Goal: Task Accomplishment & Management: Use online tool/utility

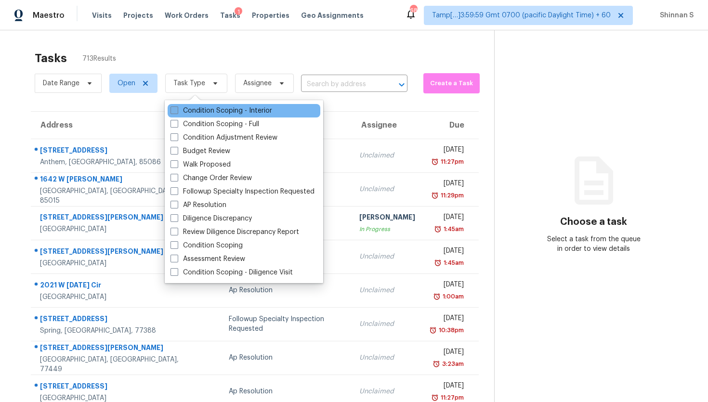
click at [194, 113] on label "Condition Scoping - Interior" at bounding box center [221, 111] width 102 height 10
click at [177, 112] on input "Condition Scoping - Interior" at bounding box center [173, 109] width 6 height 6
checkbox input "true"
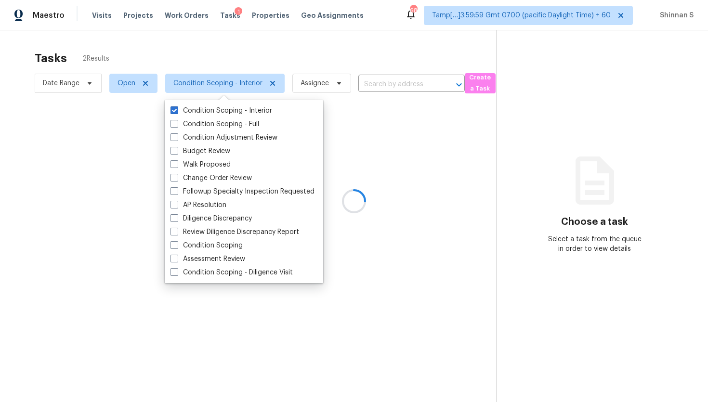
click at [0, 249] on div at bounding box center [354, 201] width 708 height 402
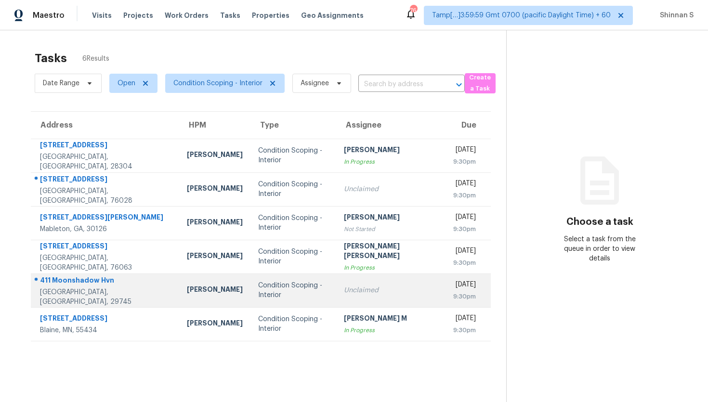
click at [258, 287] on div "Condition Scoping - Interior" at bounding box center [293, 290] width 70 height 19
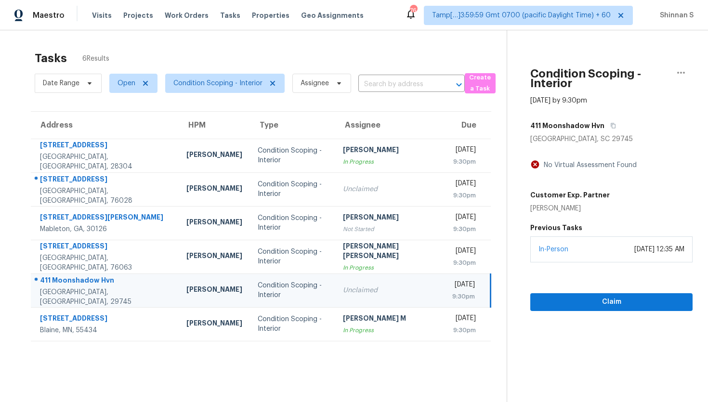
click at [634, 251] on div "October 15, 2025 at 12:35 AM" at bounding box center [659, 250] width 50 height 10
click at [594, 301] on span "Claim" at bounding box center [611, 302] width 147 height 12
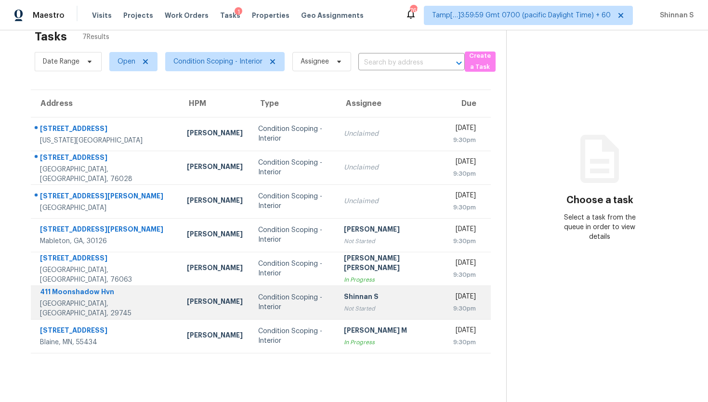
scroll to position [23, 0]
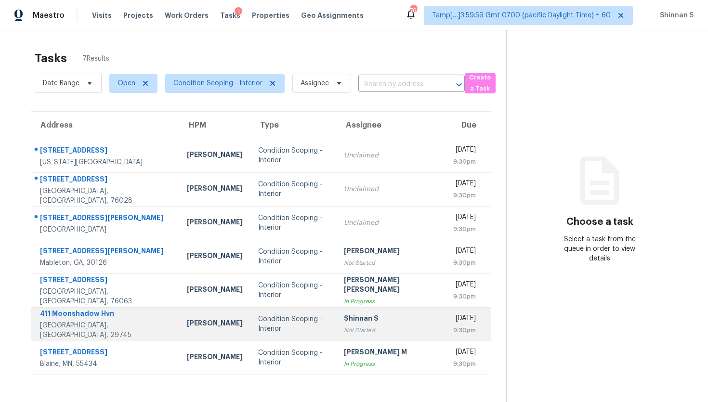
click at [344, 323] on div "Shinnan S" at bounding box center [391, 319] width 94 height 12
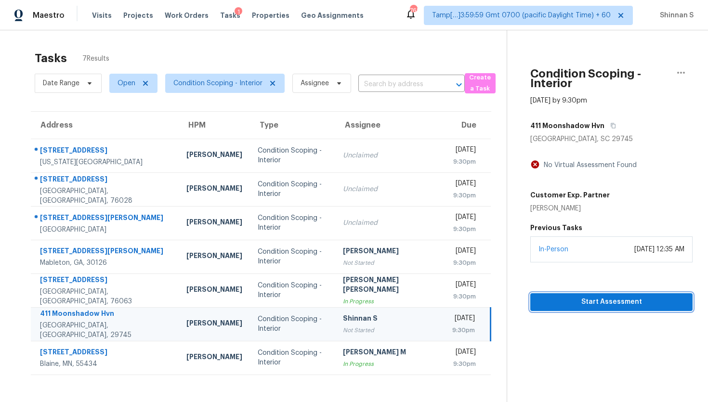
click at [561, 297] on span "Start Assessment" at bounding box center [611, 302] width 147 height 12
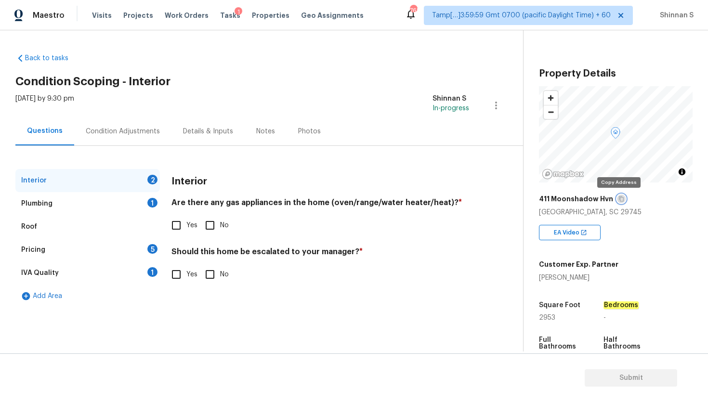
click at [619, 200] on icon "button" at bounding box center [621, 198] width 5 height 5
click at [177, 228] on input "Yes" at bounding box center [176, 225] width 20 height 20
checkbox input "true"
click at [215, 275] on input "No" at bounding box center [210, 274] width 20 height 20
checkbox input "true"
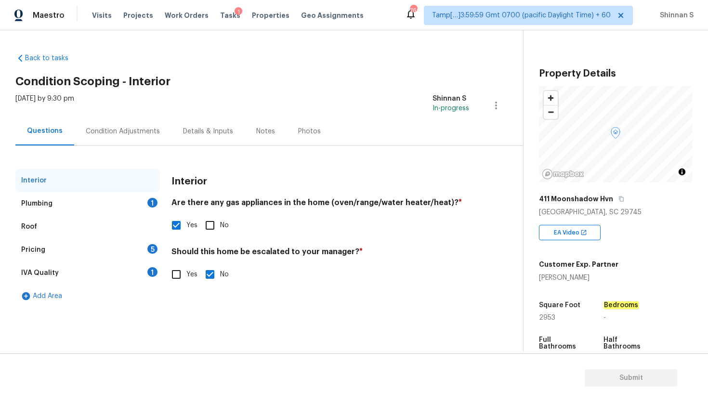
click at [51, 197] on div "Plumbing 1" at bounding box center [87, 203] width 144 height 23
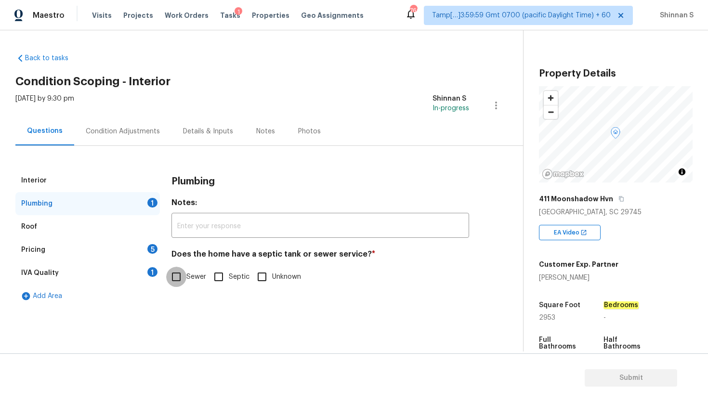
click at [177, 274] on input "Sewer" at bounding box center [176, 277] width 20 height 20
checkbox input "true"
click at [39, 227] on div "Roof" at bounding box center [87, 226] width 144 height 23
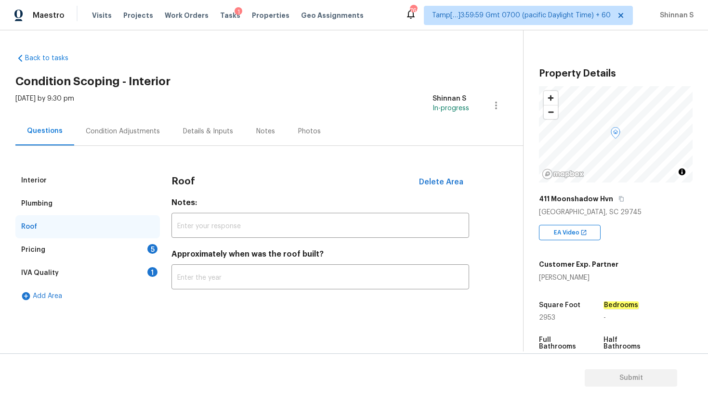
click at [43, 239] on div "Pricing 5" at bounding box center [87, 249] width 144 height 23
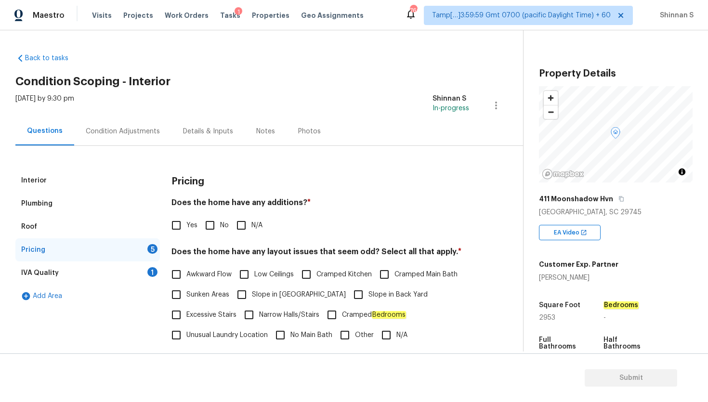
scroll to position [45, 0]
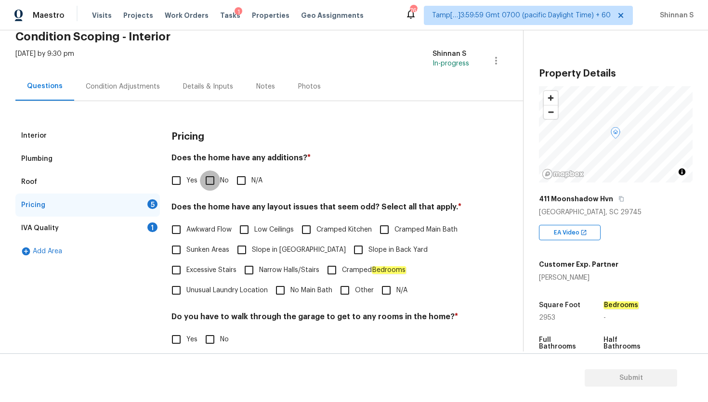
click at [209, 181] on input "No" at bounding box center [210, 180] width 20 height 20
checkbox input "true"
click at [387, 293] on input "N/A" at bounding box center [386, 290] width 20 height 20
checkbox input "true"
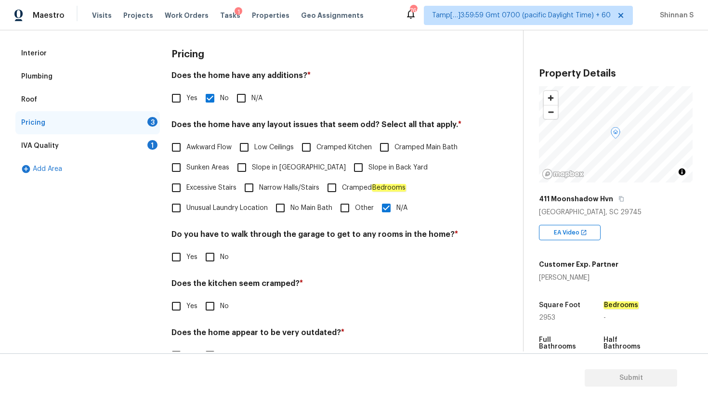
scroll to position [156, 0]
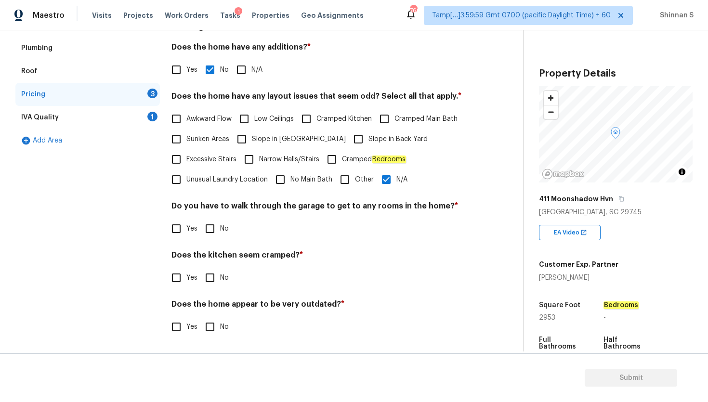
click at [213, 280] on input "No" at bounding box center [210, 278] width 20 height 20
checkbox input "true"
click at [58, 121] on div "IVA Quality 1" at bounding box center [87, 117] width 144 height 23
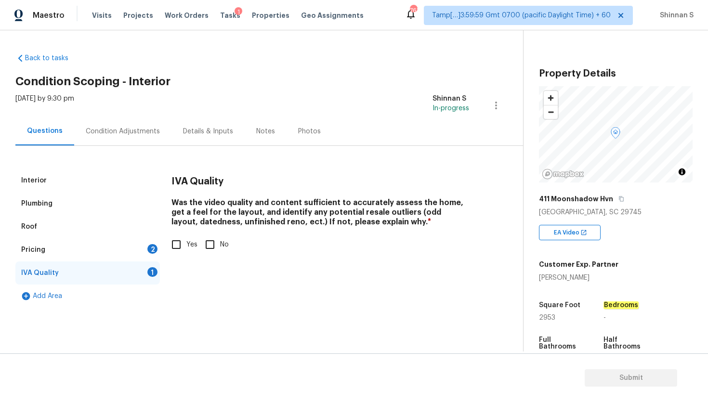
scroll to position [0, 0]
click at [128, 125] on div "Condition Adjustments" at bounding box center [122, 131] width 97 height 28
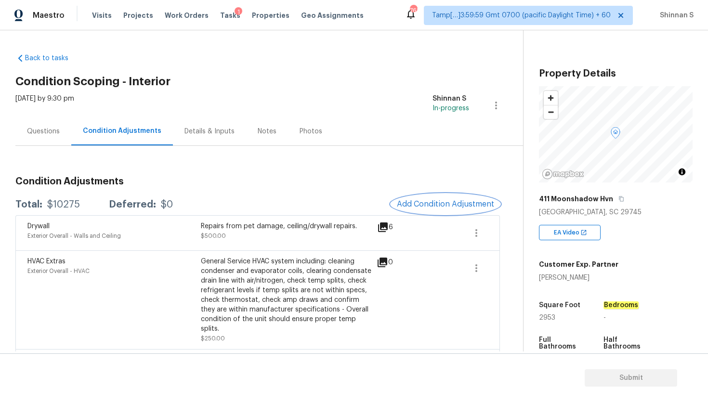
click at [421, 208] on span "Add Condition Adjustment" at bounding box center [445, 204] width 97 height 9
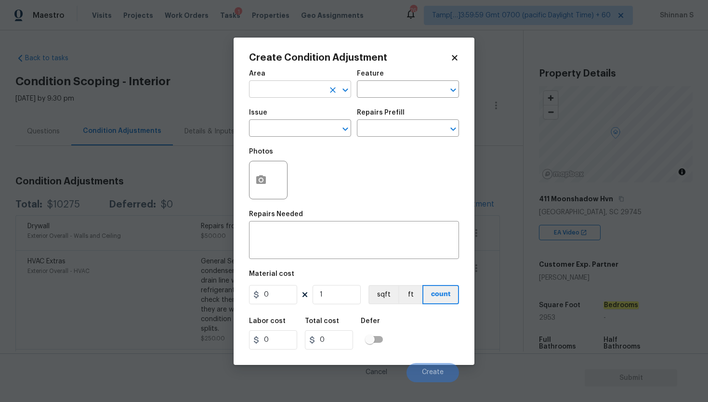
click at [292, 89] on input "text" at bounding box center [286, 90] width 75 height 15
type input "Interior Overall"
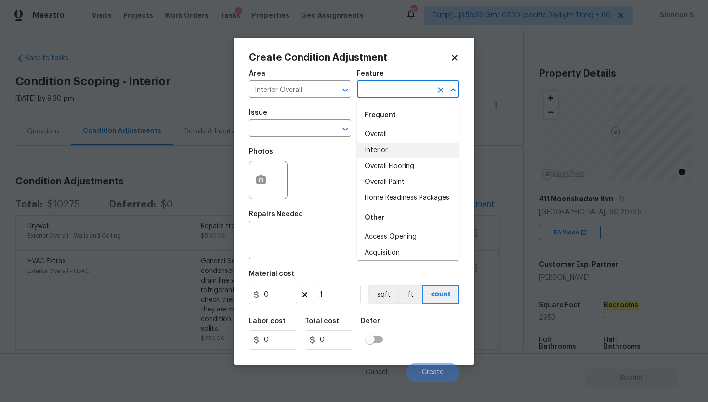
type input "Interior"
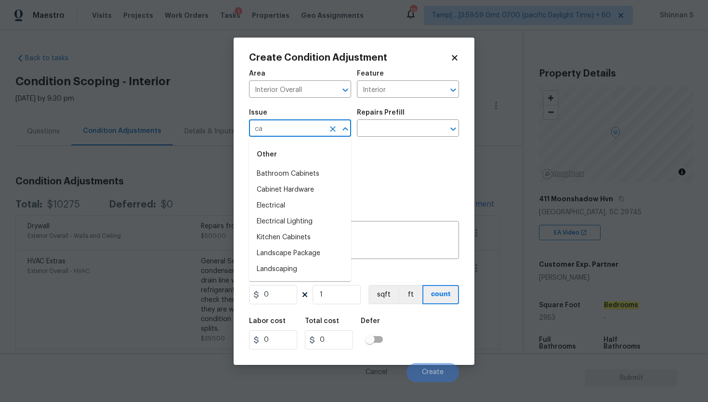
type input "c"
click at [299, 130] on input "ACQ: Flooring" at bounding box center [286, 129] width 75 height 15
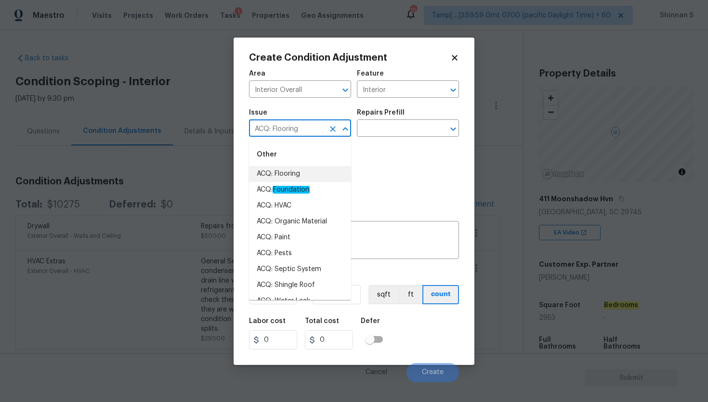
click at [299, 130] on input "ACQ: Flooring" at bounding box center [286, 129] width 75 height 15
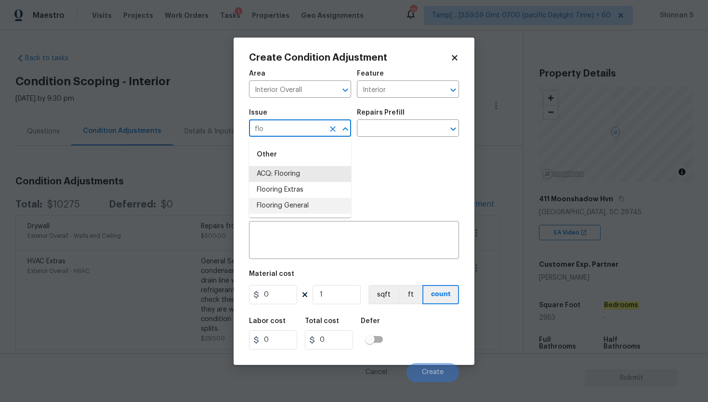
click at [297, 206] on li "Flooring General" at bounding box center [300, 206] width 102 height 16
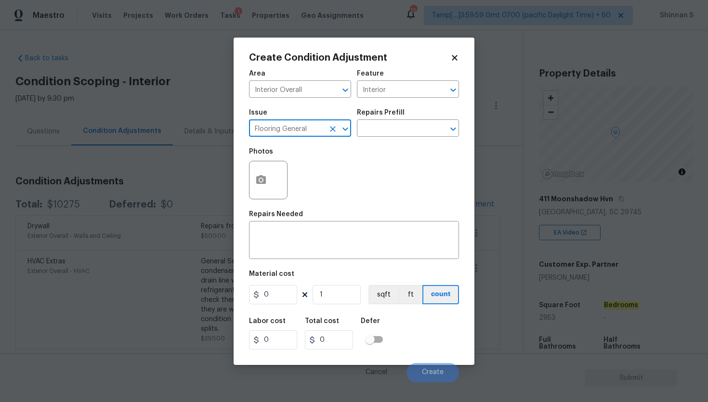
type input "Flooring General"
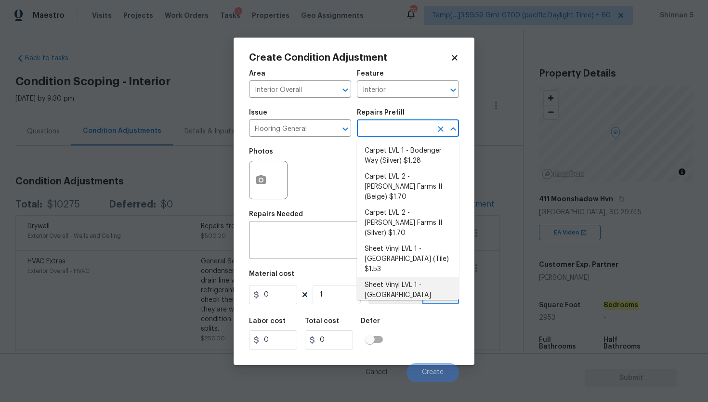
scroll to position [24, 0]
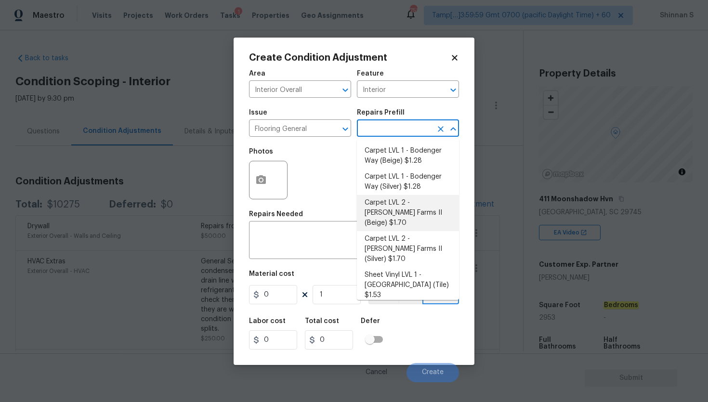
click at [404, 208] on li "Carpet LVL 2 - [PERSON_NAME] Farms II (Beige) $1.70" at bounding box center [408, 213] width 102 height 36
type input "Overall Flooring"
type textarea "Install new carpet ([PERSON_NAME] Farms II - 749 Stony Glade) at all previously…"
type input "1.7"
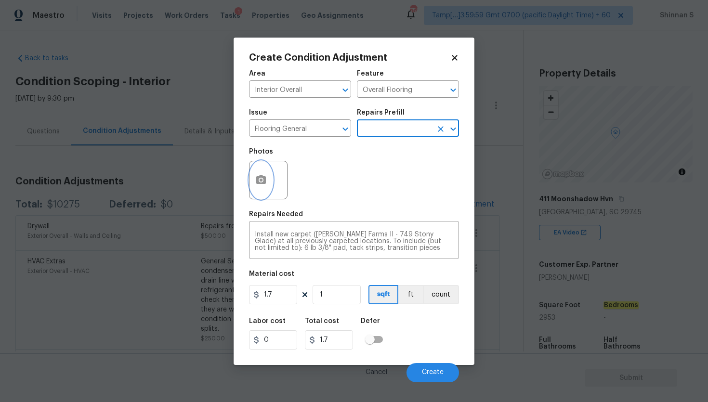
click at [254, 181] on button "button" at bounding box center [260, 180] width 23 height 38
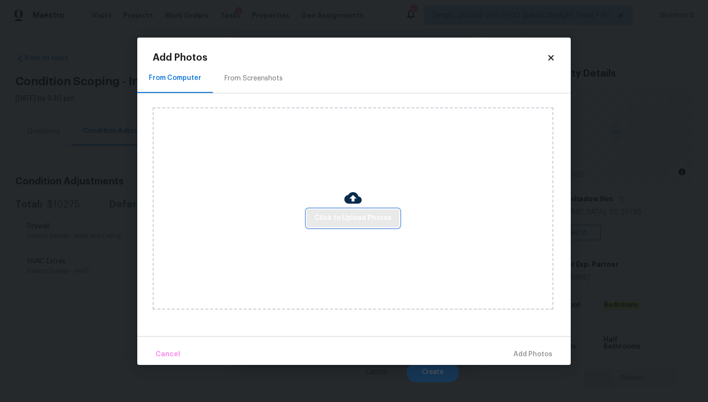
click at [345, 217] on span "Click to Upload Photos" at bounding box center [352, 218] width 77 height 12
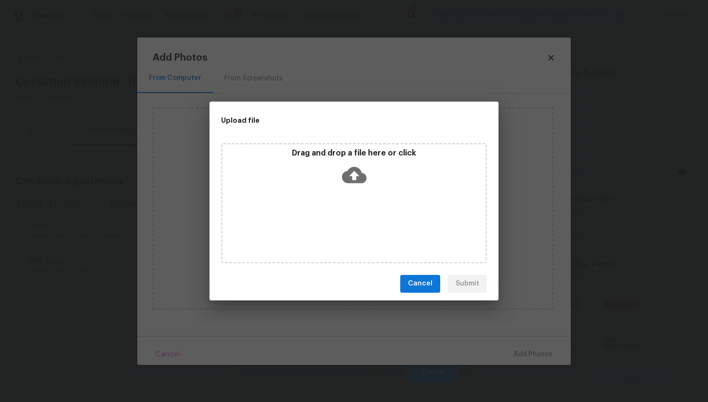
click at [354, 170] on icon at bounding box center [354, 175] width 25 height 16
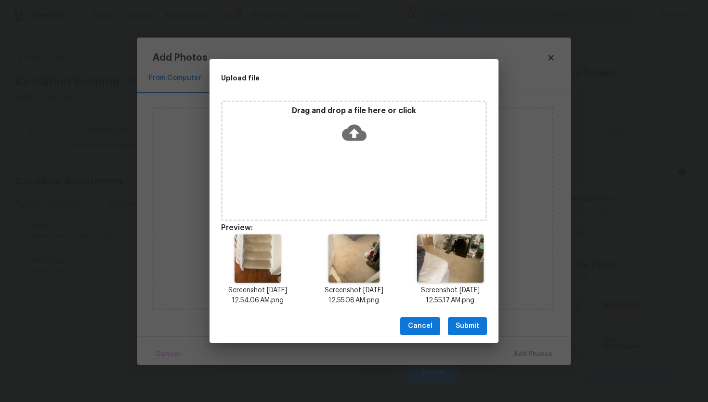
click at [465, 325] on span "Submit" at bounding box center [468, 326] width 24 height 12
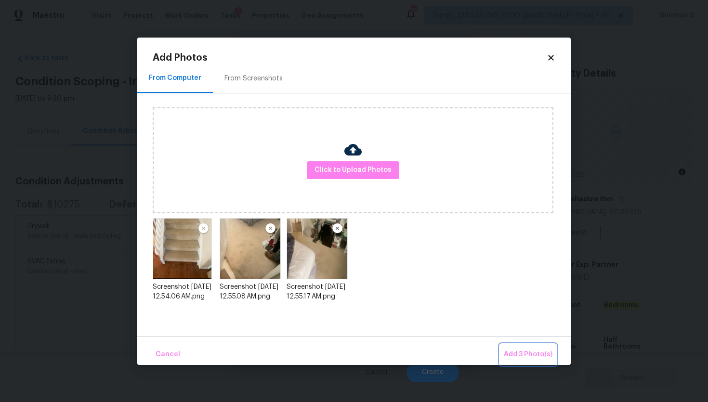
click at [508, 350] on span "Add 3 Photo(s)" at bounding box center [528, 355] width 49 height 12
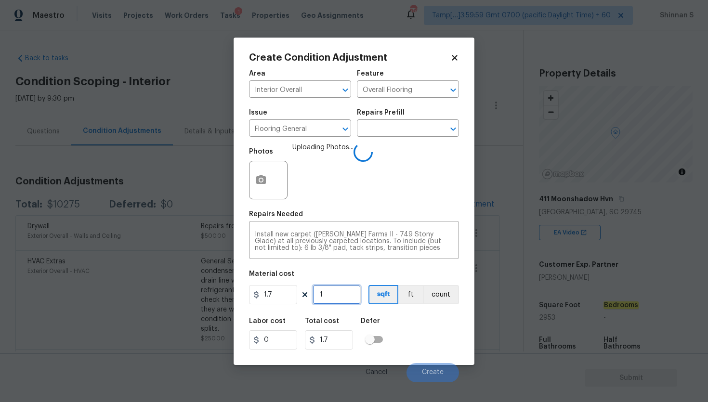
drag, startPoint x: 326, startPoint y: 293, endPoint x: 297, endPoint y: 292, distance: 29.4
click at [297, 292] on div "1.7 1 sqft ft count" at bounding box center [354, 294] width 210 height 19
type input "2"
type input "3.4"
type input "29"
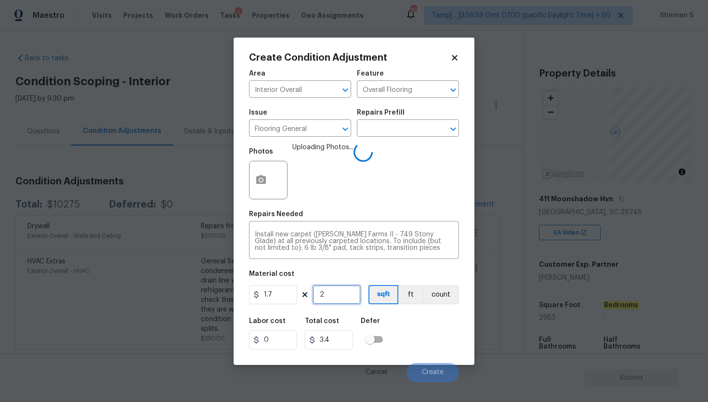
type input "49.3"
type input "295"
type input "501.5"
type input "2953"
type input "5020.1"
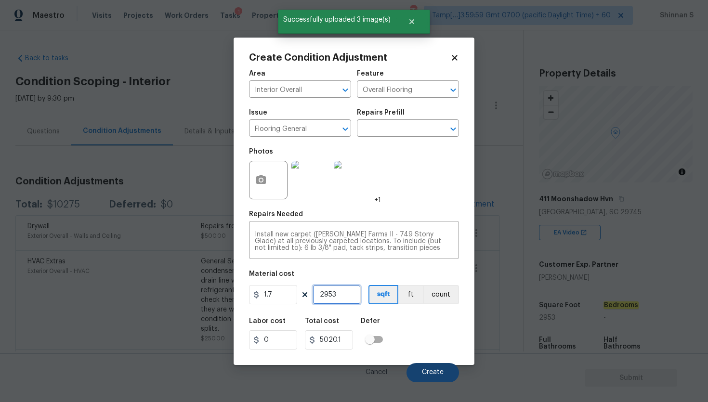
type input "2953"
click at [433, 367] on button "Create" at bounding box center [432, 372] width 52 height 19
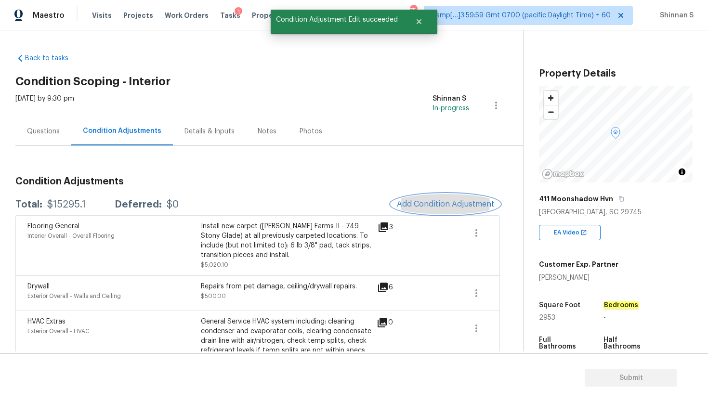
click at [437, 204] on span "Add Condition Adjustment" at bounding box center [445, 204] width 97 height 9
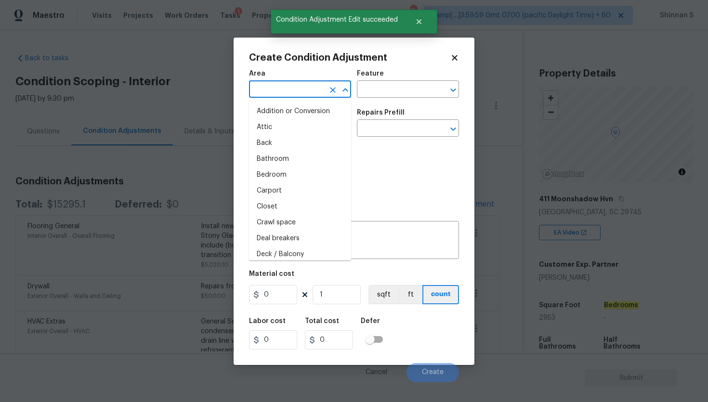
click at [286, 87] on input "text" at bounding box center [286, 90] width 75 height 15
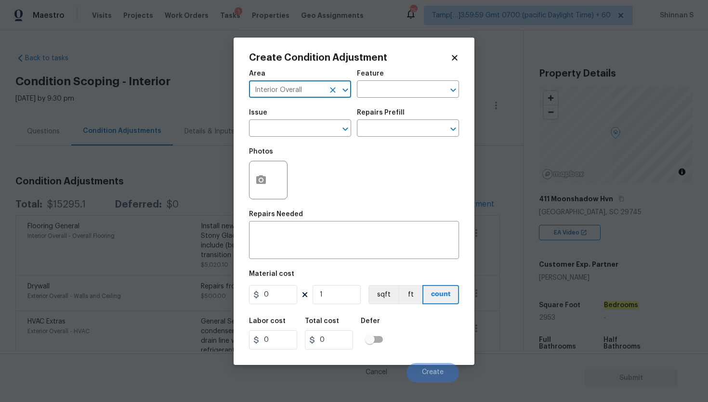
type input "Interior Overall"
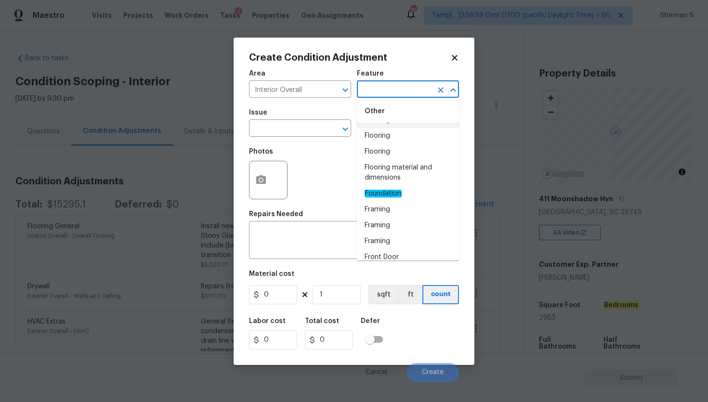
scroll to position [0, 0]
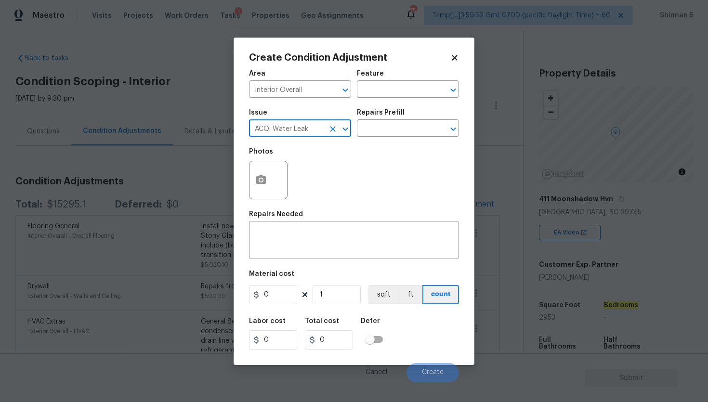
type input "ACQ: Water Leak"
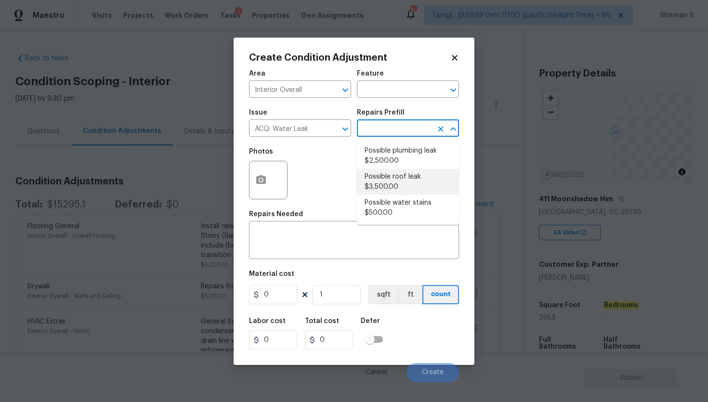
type input "Acquisition"
type textarea "Acquisition Scope: Possible roof leak"
type input "3500"
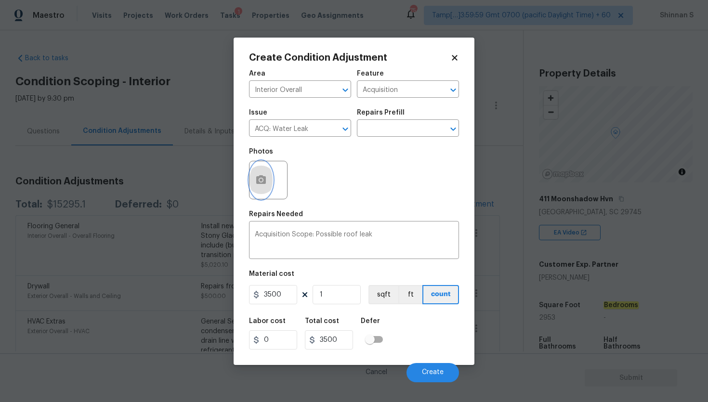
click at [258, 187] on button "button" at bounding box center [260, 180] width 23 height 38
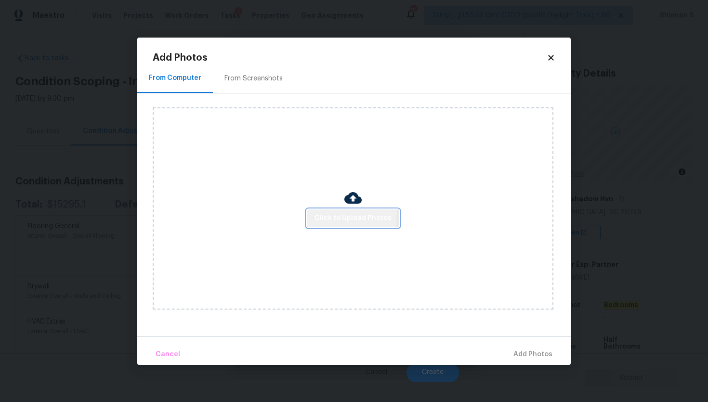
click at [322, 213] on span "Click to Upload Photos" at bounding box center [352, 218] width 77 height 12
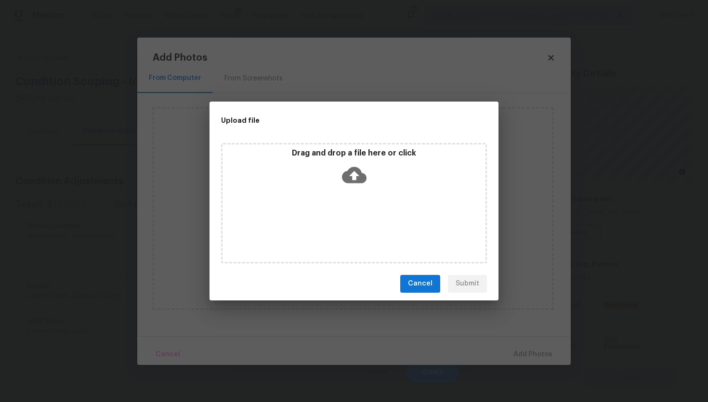
click at [349, 167] on icon at bounding box center [354, 175] width 25 height 25
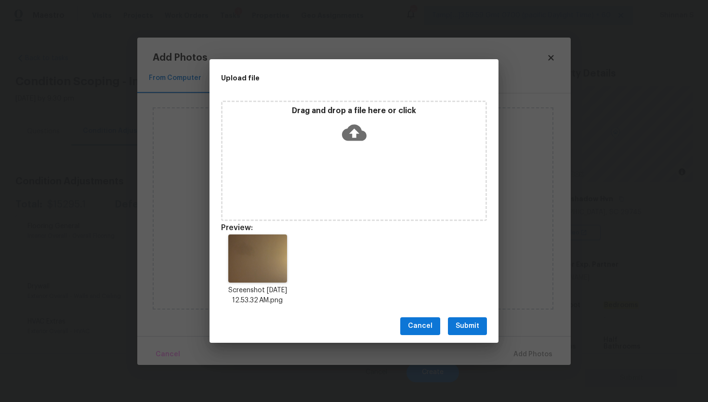
scroll to position [8, 0]
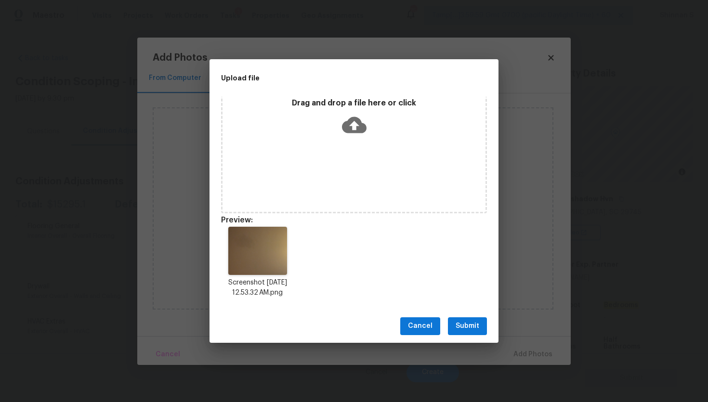
click at [470, 322] on span "Submit" at bounding box center [468, 326] width 24 height 12
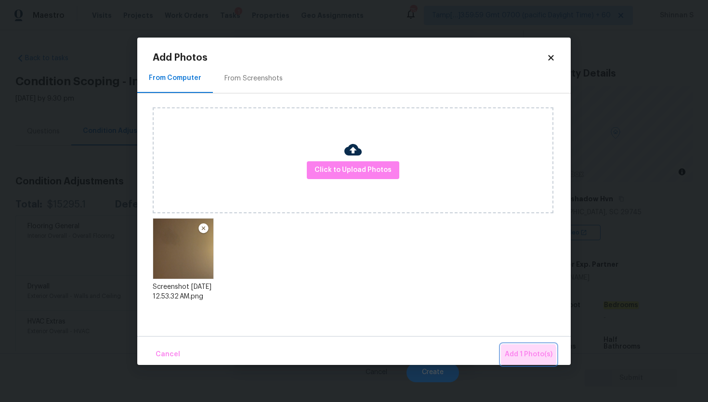
click at [528, 355] on span "Add 1 Photo(s)" at bounding box center [529, 355] width 48 height 12
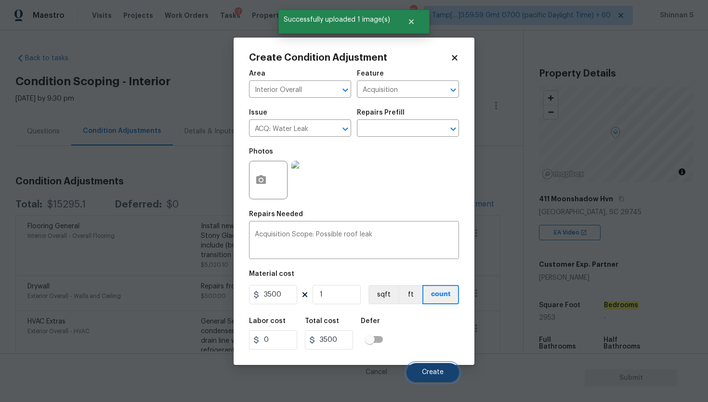
click at [437, 376] on span "Create" at bounding box center [433, 372] width 22 height 7
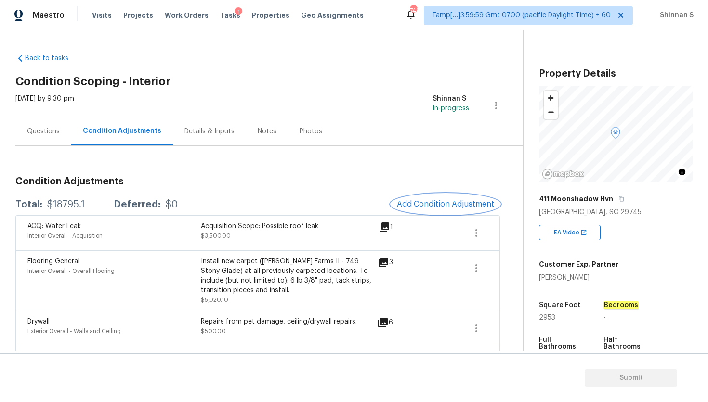
click at [442, 200] on span "Add Condition Adjustment" at bounding box center [445, 204] width 97 height 9
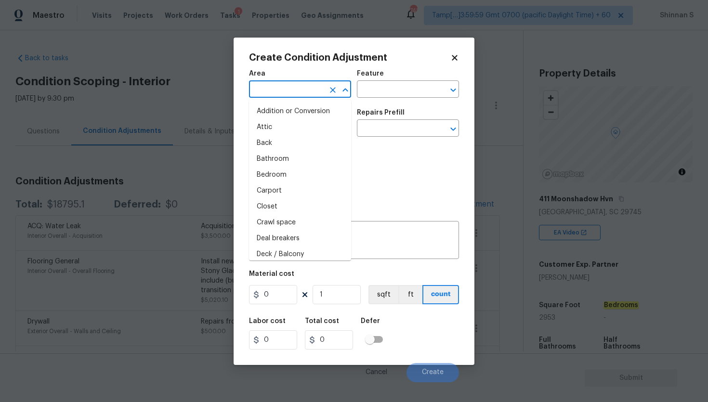
click at [290, 88] on input "text" at bounding box center [286, 90] width 75 height 15
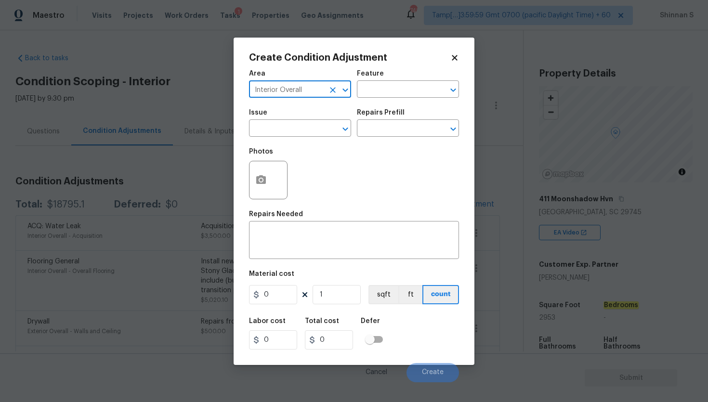
type input "Interior Overall"
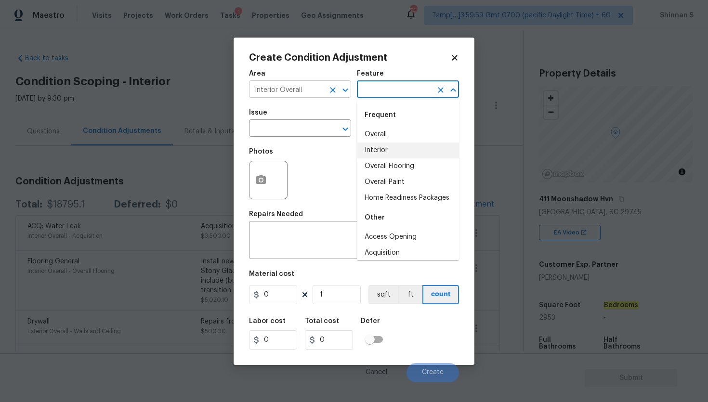
type input "Interior"
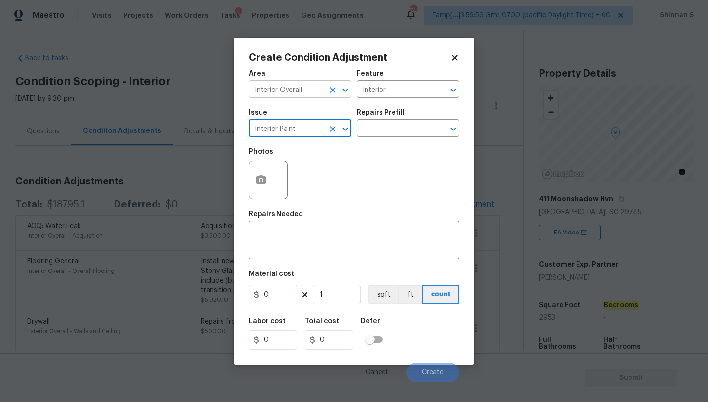
type input "Interior Paint"
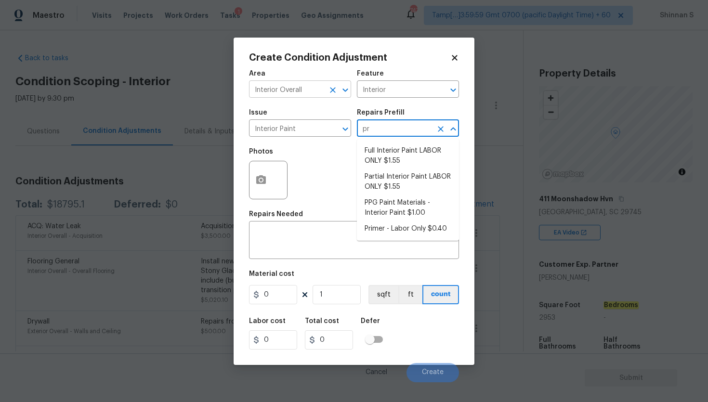
type input "pri"
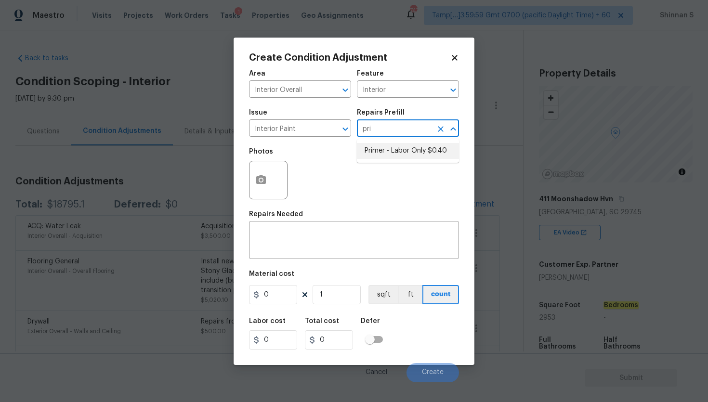
click at [417, 152] on li "Primer - Labor Only $0.40" at bounding box center [408, 151] width 102 height 16
type input "Overall Paint"
type textarea "Interior primer - PRIMER PROVIDED BY OPENDOOR - All nails, screws, drywall anch…"
type input "0.4"
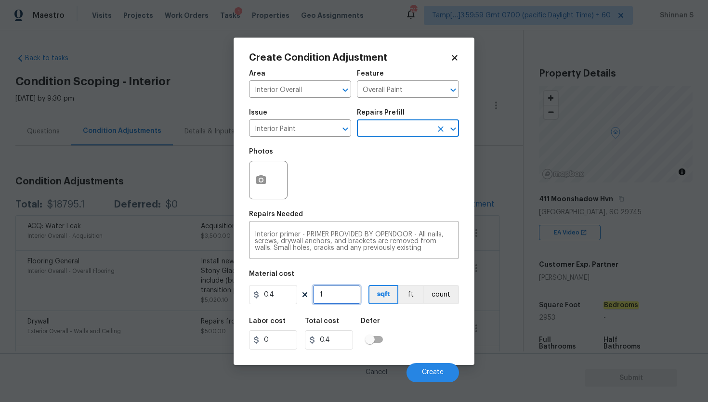
click at [331, 294] on input "1" at bounding box center [336, 294] width 48 height 19
type input "2"
type input "0.8"
type input "29"
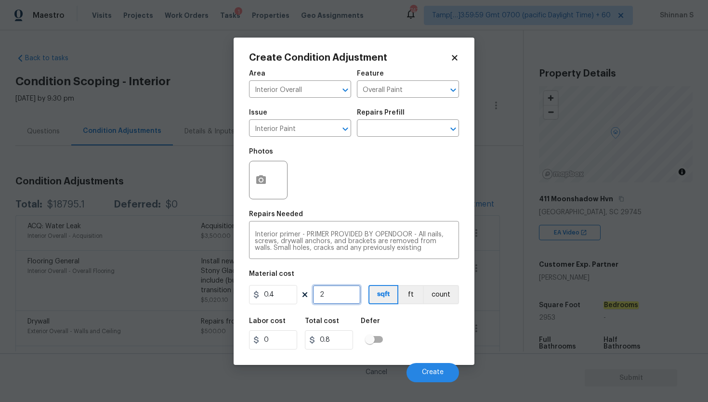
type input "11.6"
type input "295"
type input "118"
type input "2953"
type input "1181.2"
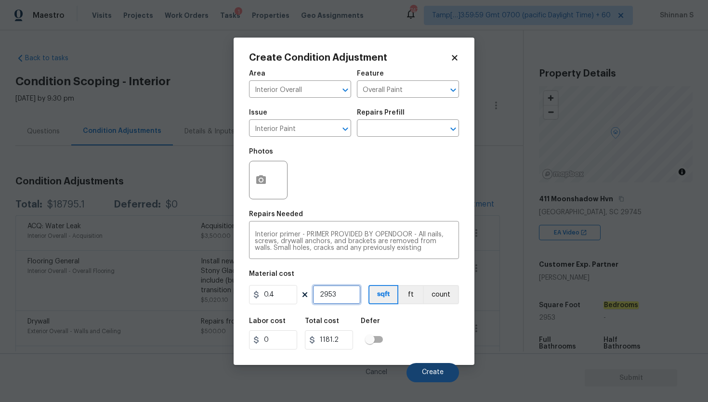
type input "2953"
click at [430, 368] on button "Create" at bounding box center [432, 372] width 52 height 19
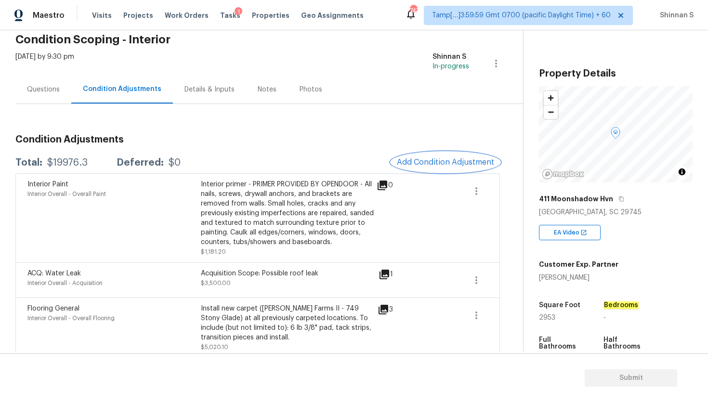
scroll to position [45, 0]
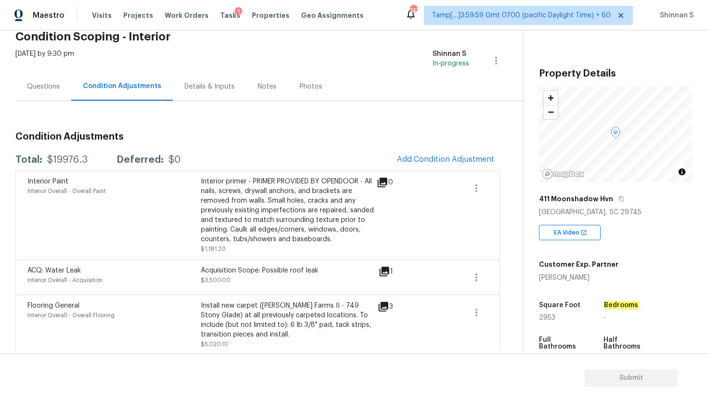
click at [377, 183] on icon at bounding box center [383, 183] width 12 height 12
click at [383, 184] on icon at bounding box center [383, 183] width 12 height 12
click at [382, 183] on icon at bounding box center [383, 183] width 12 height 12
click at [474, 188] on icon "button" at bounding box center [476, 188] width 12 height 12
click at [501, 188] on div "Edit" at bounding box center [531, 187] width 75 height 10
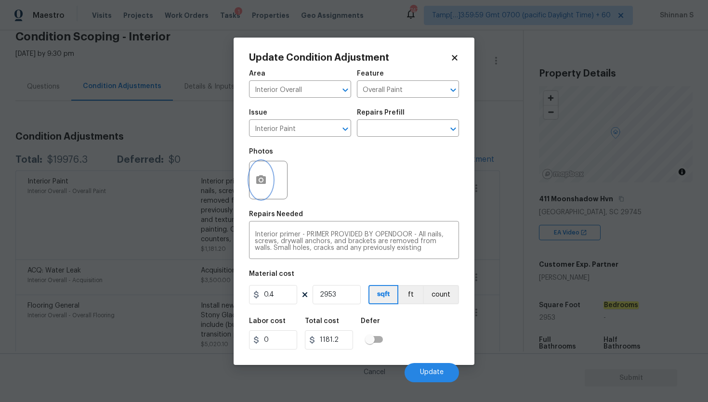
click at [258, 181] on icon "button" at bounding box center [261, 179] width 10 height 9
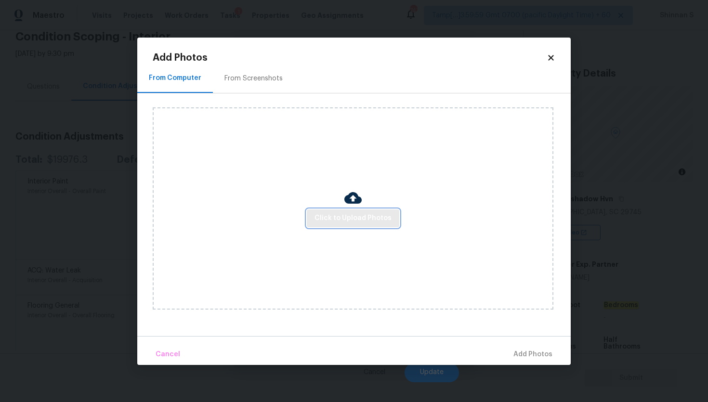
click at [343, 220] on span "Click to Upload Photos" at bounding box center [352, 218] width 77 height 12
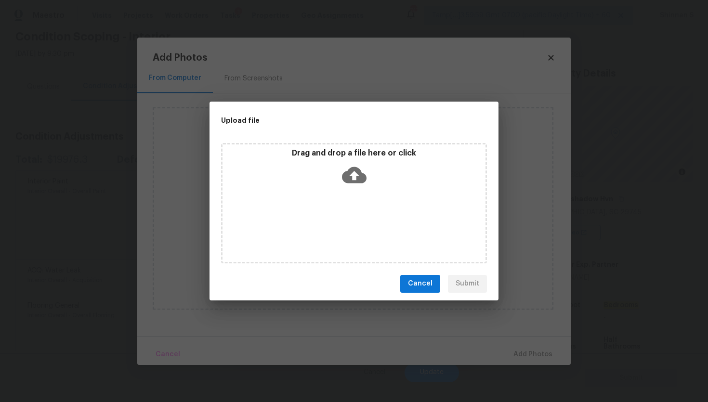
click at [347, 171] on icon at bounding box center [354, 175] width 25 height 16
click at [423, 283] on span "Cancel" at bounding box center [420, 284] width 25 height 12
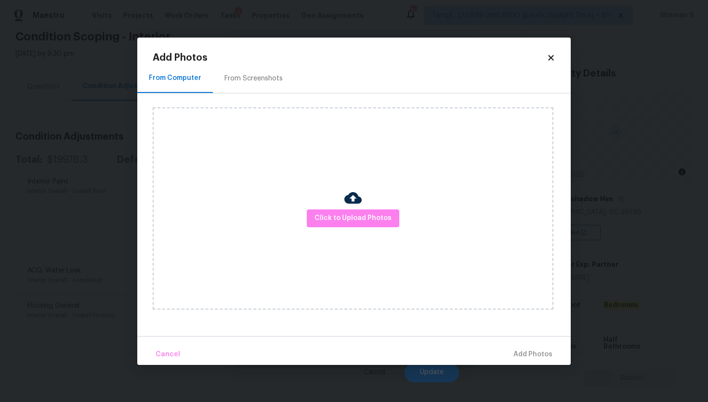
click at [554, 56] on icon at bounding box center [551, 57] width 9 height 9
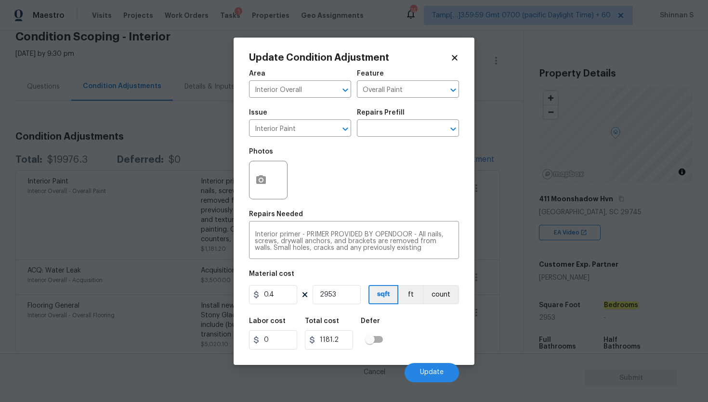
click at [86, 187] on body "Maestro Visits Projects Work Orders Tasks 1 Properties Geo Assignments 747 Tamp…" at bounding box center [354, 201] width 708 height 402
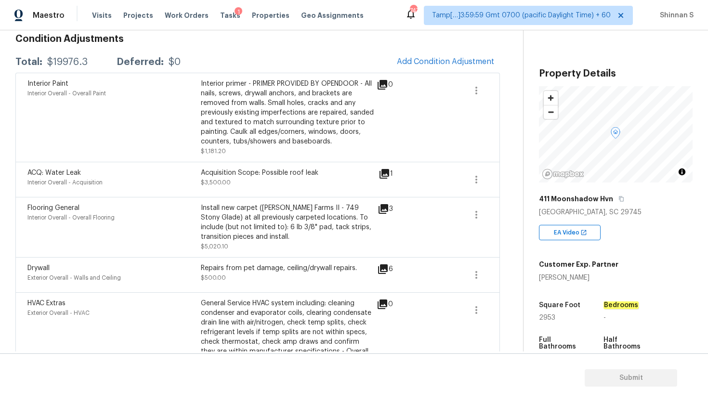
scroll to position [143, 0]
click at [385, 206] on icon at bounding box center [383, 209] width 10 height 10
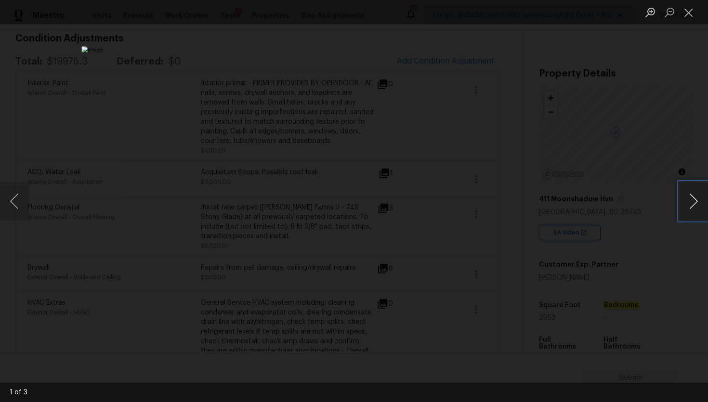
click at [697, 202] on button "Next image" at bounding box center [693, 201] width 29 height 39
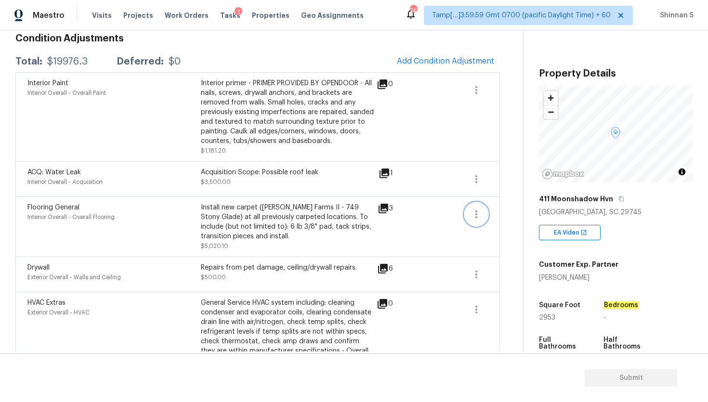
click at [478, 211] on icon "button" at bounding box center [476, 214] width 12 height 12
click at [497, 214] on div "Edit" at bounding box center [531, 213] width 75 height 10
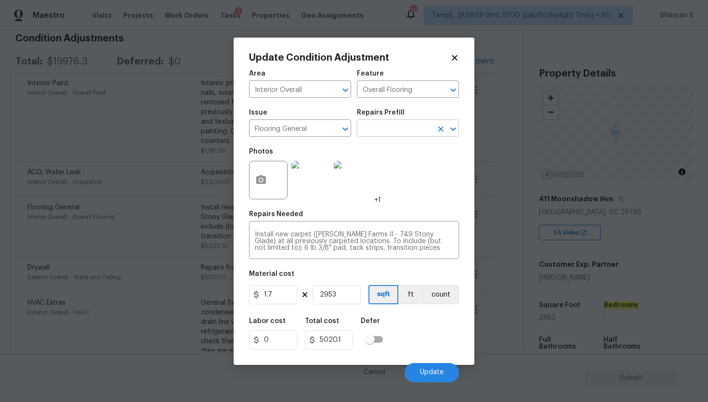
click at [405, 130] on input "text" at bounding box center [394, 129] width 75 height 15
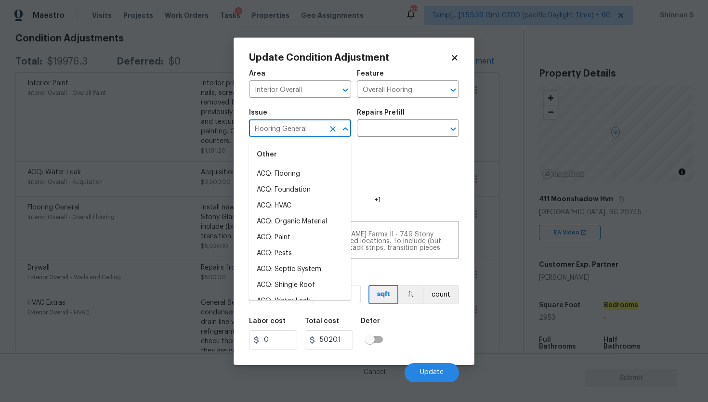
click at [293, 133] on input "Flooring General" at bounding box center [286, 129] width 75 height 15
click at [279, 172] on li "ACQ: Flooring" at bounding box center [300, 174] width 102 height 16
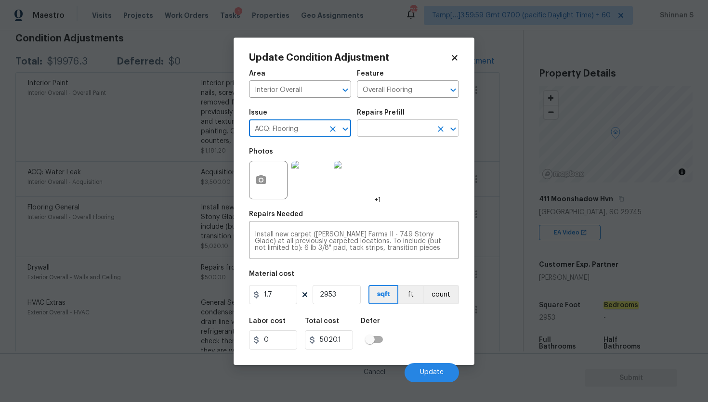
type input "ACQ: Flooring"
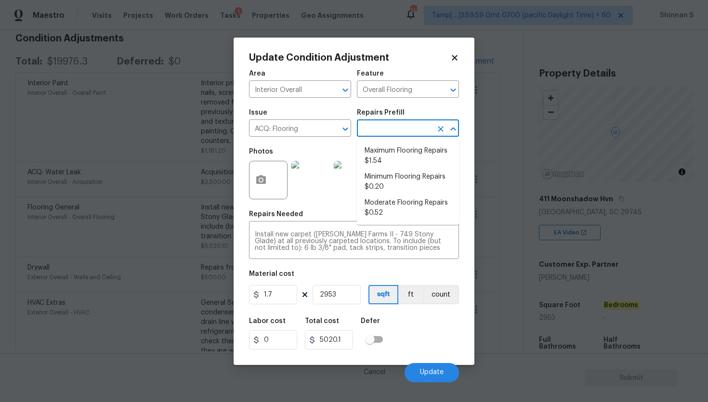
click at [409, 129] on input "text" at bounding box center [394, 129] width 75 height 15
click at [403, 213] on li "Moderate Flooring Repairs $0.52" at bounding box center [408, 208] width 102 height 26
type input "Acquisition"
type textarea "Acquisition Scope: Moderate flooring repairs"
type input "0.52"
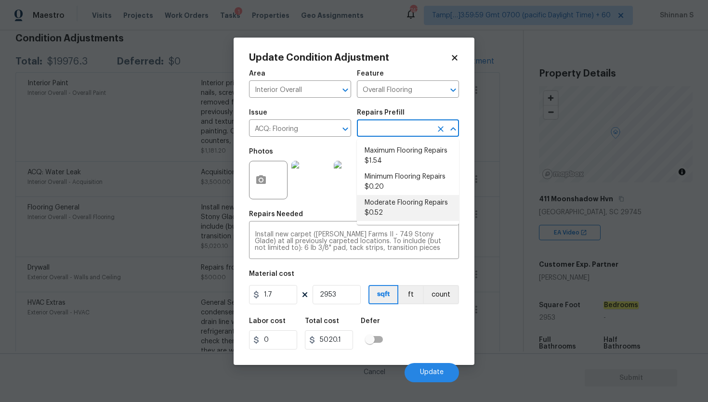
type input "1535.56"
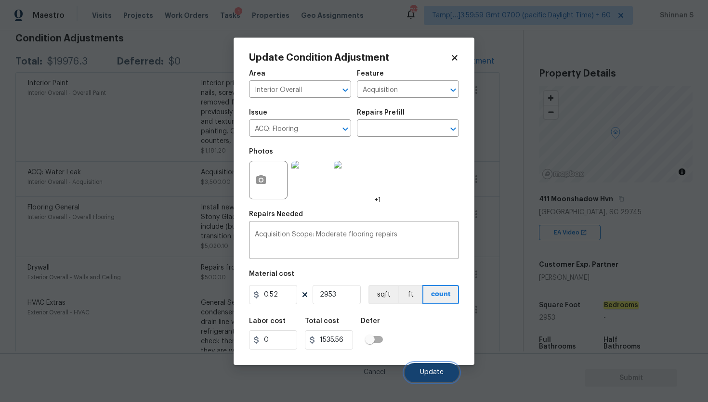
click at [422, 373] on span "Update" at bounding box center [432, 372] width 24 height 7
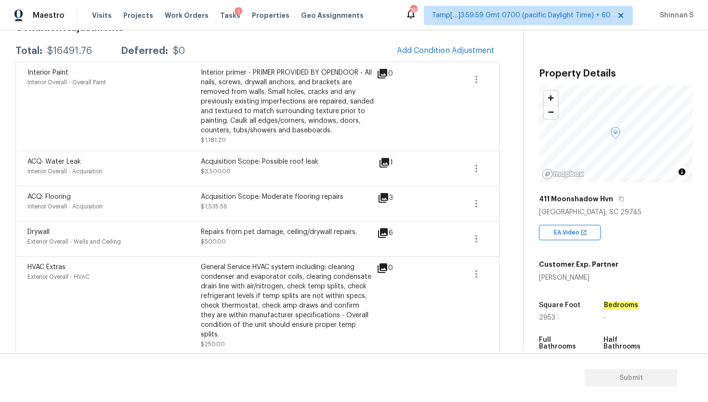
scroll to position [97, 0]
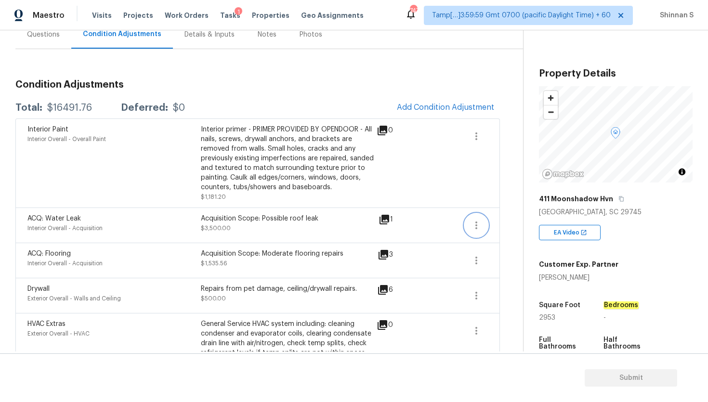
click at [473, 225] on icon "button" at bounding box center [476, 226] width 12 height 12
click at [500, 225] on div "Edit" at bounding box center [531, 224] width 75 height 10
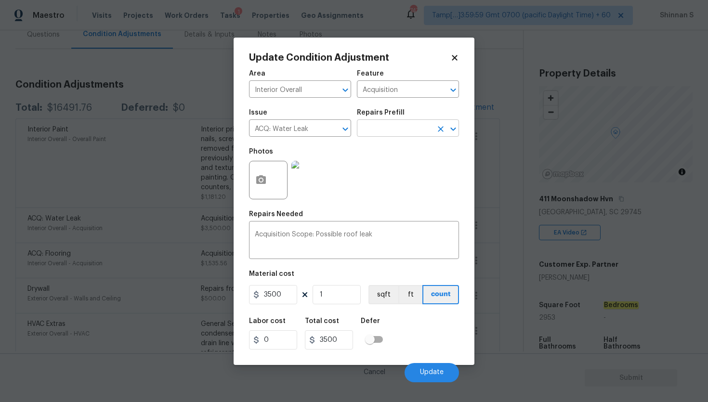
click at [409, 126] on input "text" at bounding box center [394, 129] width 75 height 15
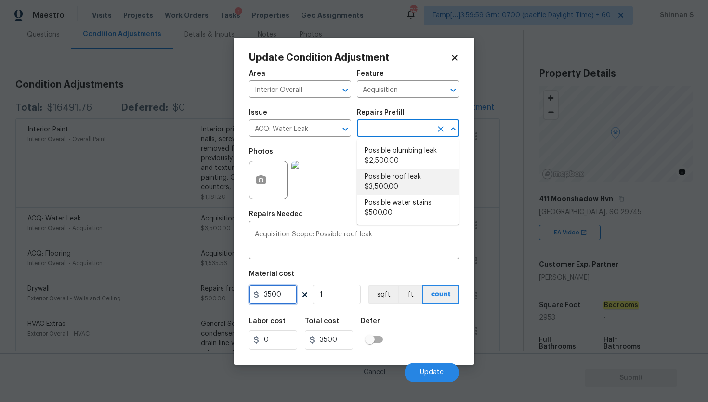
click at [270, 298] on input "3500" at bounding box center [273, 294] width 48 height 19
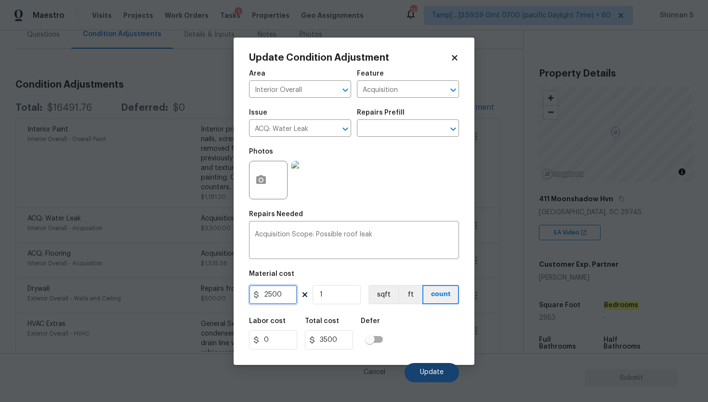
type input "2500"
click at [435, 366] on button "Update" at bounding box center [431, 372] width 54 height 19
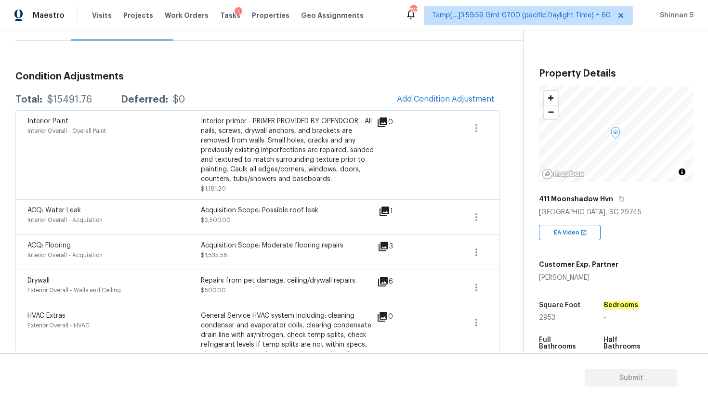
scroll to position [61, 0]
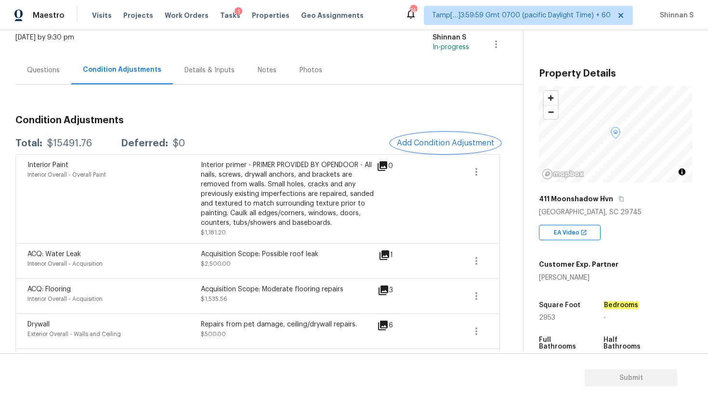
click at [446, 142] on span "Add Condition Adjustment" at bounding box center [445, 143] width 97 height 9
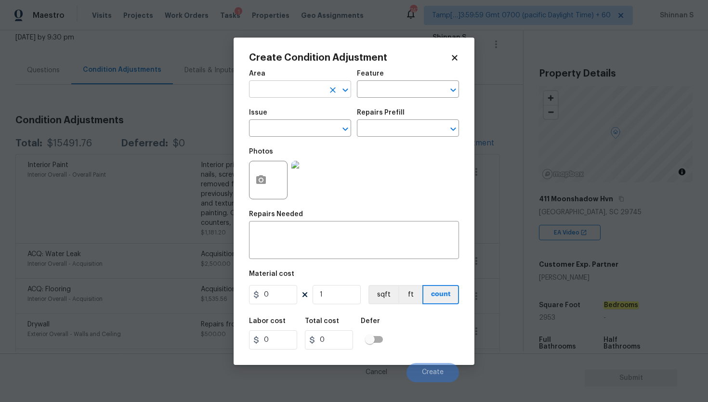
click at [300, 88] on input "text" at bounding box center [286, 90] width 75 height 15
type input "Interior Overall"
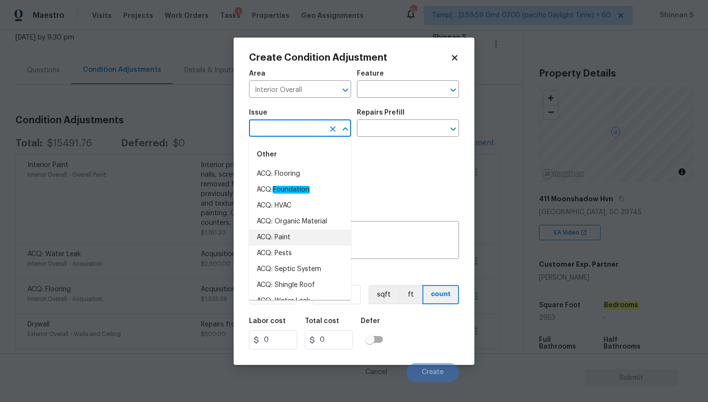
click at [286, 240] on li "ACQ: Paint" at bounding box center [300, 238] width 102 height 16
type input "ACQ: Paint"
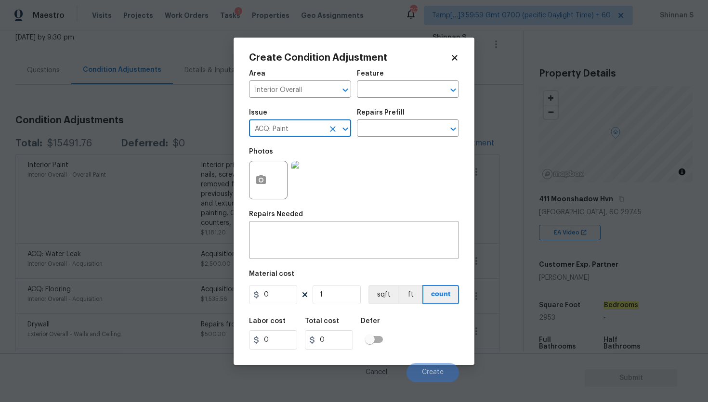
click at [389, 120] on div "Repairs Prefill" at bounding box center [408, 115] width 102 height 13
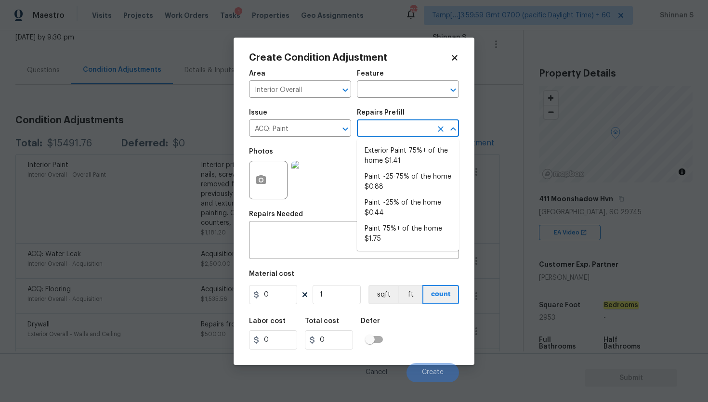
click at [389, 127] on input "text" at bounding box center [394, 129] width 75 height 15
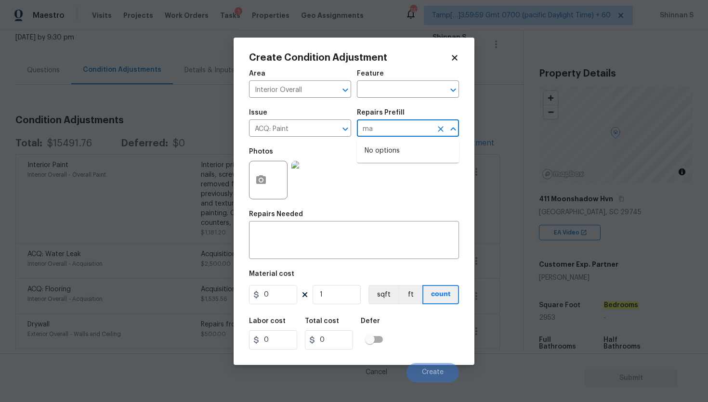
type input "m"
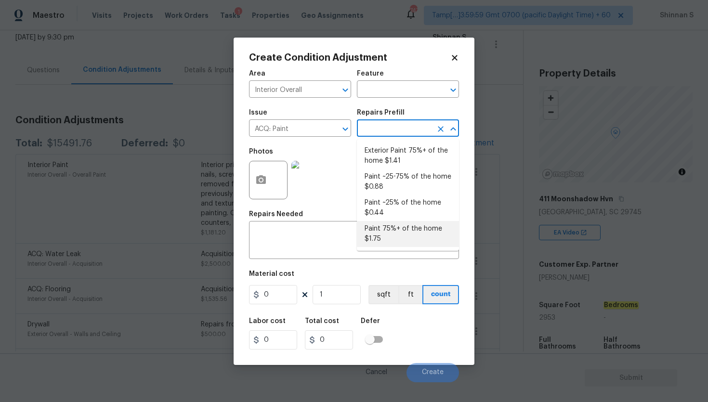
click at [412, 229] on li "Paint 75%+ of the home $1.75" at bounding box center [408, 234] width 102 height 26
type input "Acquisition"
type textarea "Acquisition Scope: 75%+ of the home will likely require interior paint"
type input "1.75"
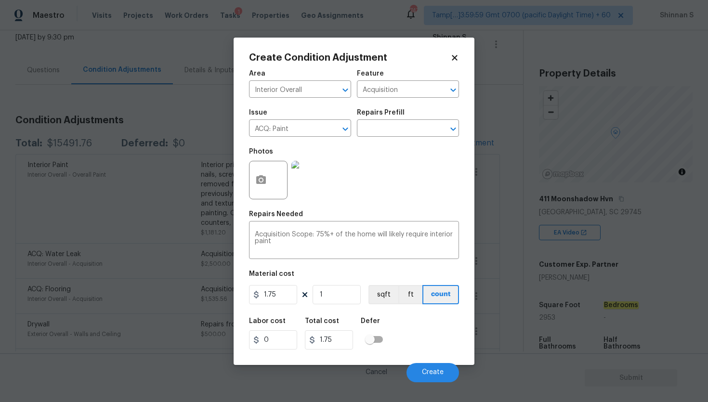
click at [247, 185] on div "Create Condition Adjustment Area Interior Overall ​ Feature Acquisition ​ Issue…" at bounding box center [354, 201] width 241 height 327
click at [272, 187] on div at bounding box center [268, 180] width 39 height 39
click at [253, 178] on button "button" at bounding box center [260, 180] width 23 height 38
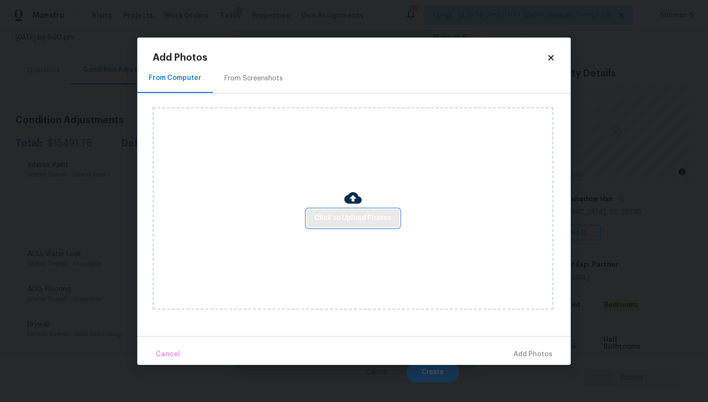
click at [329, 221] on span "Click to Upload Photos" at bounding box center [352, 218] width 77 height 12
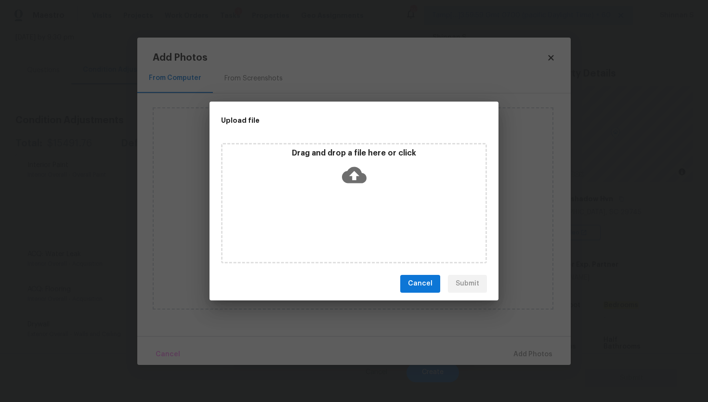
click at [353, 170] on icon at bounding box center [354, 175] width 25 height 16
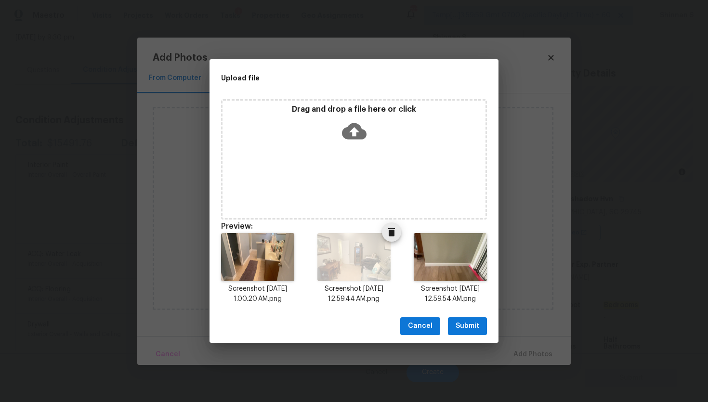
scroll to position [8, 0]
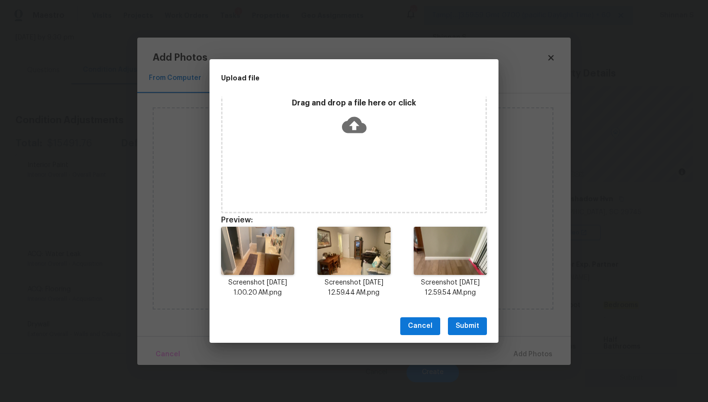
click at [473, 324] on span "Submit" at bounding box center [468, 326] width 24 height 12
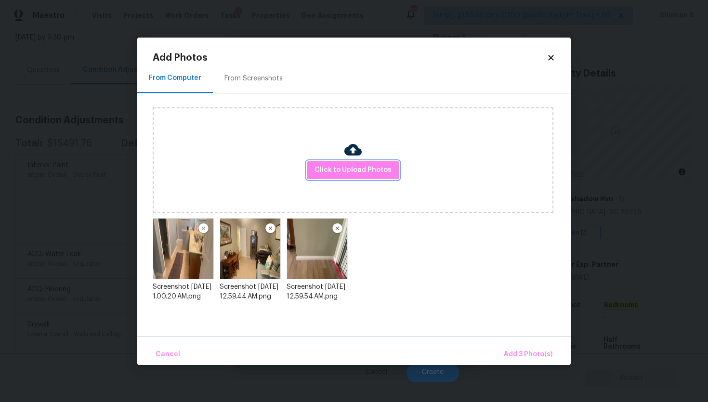
scroll to position [0, 0]
click at [513, 353] on span "Add 3 Photo(s)" at bounding box center [528, 355] width 49 height 12
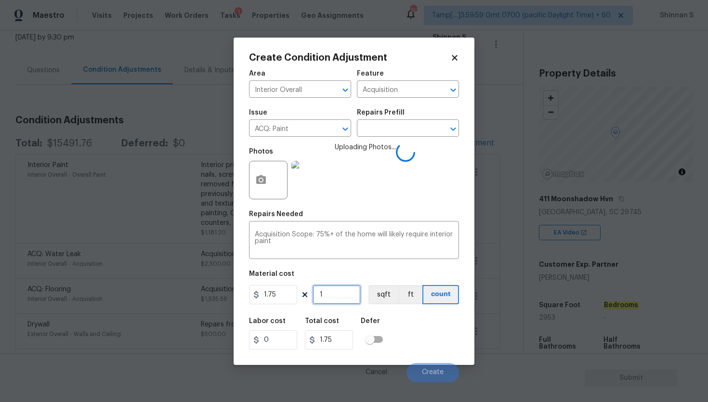
click at [330, 300] on input "1" at bounding box center [336, 294] width 48 height 19
type input "0"
type input "2"
type input "3.5"
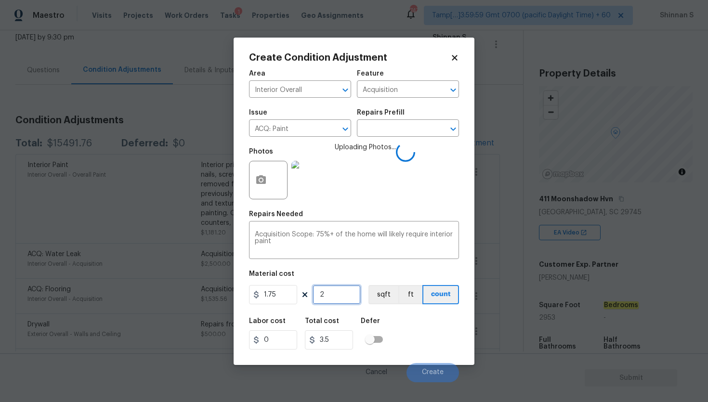
type input "29"
type input "50.75"
type input "295"
type input "516.25"
type input "2953"
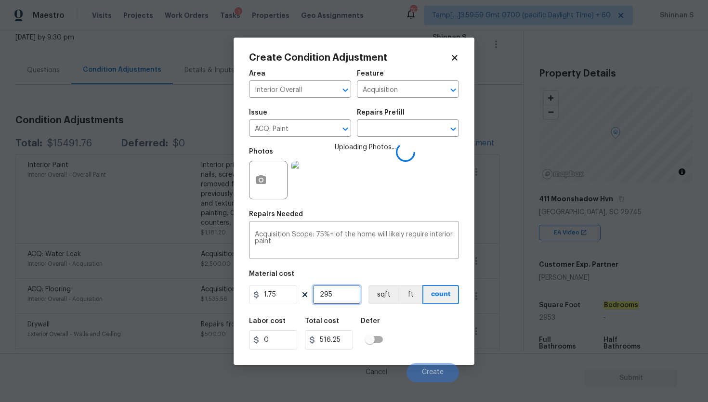
type input "5167.75"
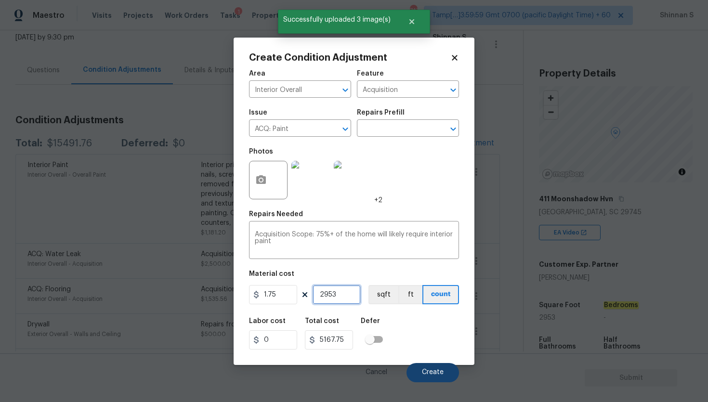
type input "2953"
click at [445, 371] on button "Create" at bounding box center [432, 372] width 52 height 19
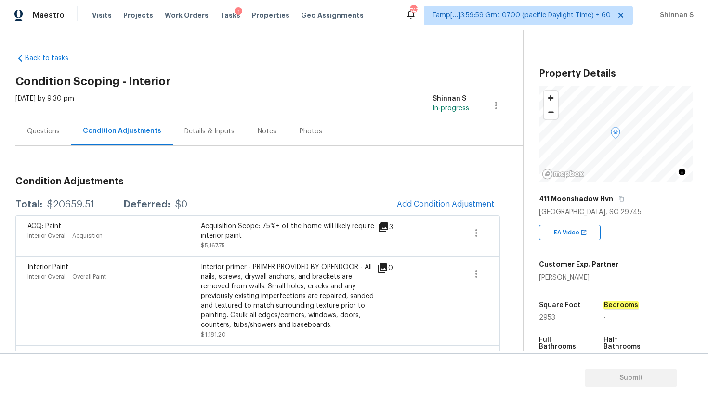
click at [59, 141] on div "Questions" at bounding box center [43, 131] width 56 height 28
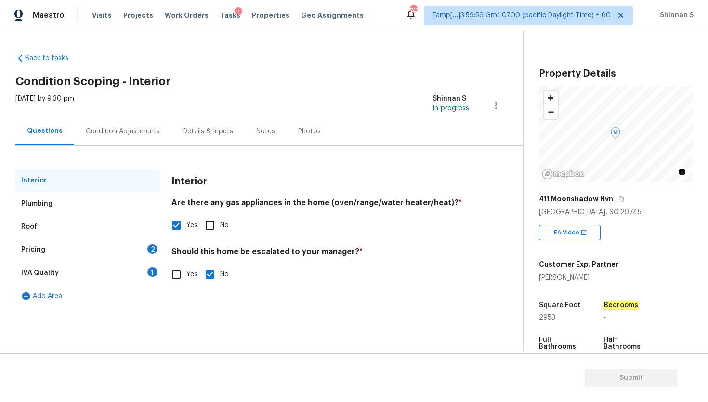
click at [57, 276] on div "IVA Quality 1" at bounding box center [87, 272] width 144 height 23
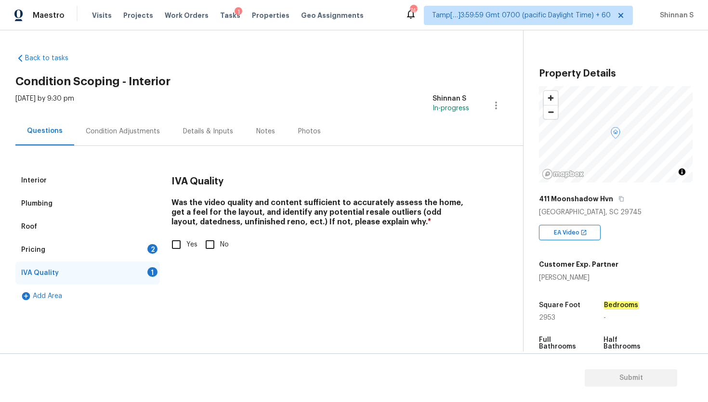
click at [177, 249] on input "Yes" at bounding box center [176, 244] width 20 height 20
checkbox input "true"
click at [93, 248] on div "Pricing 2" at bounding box center [87, 249] width 144 height 23
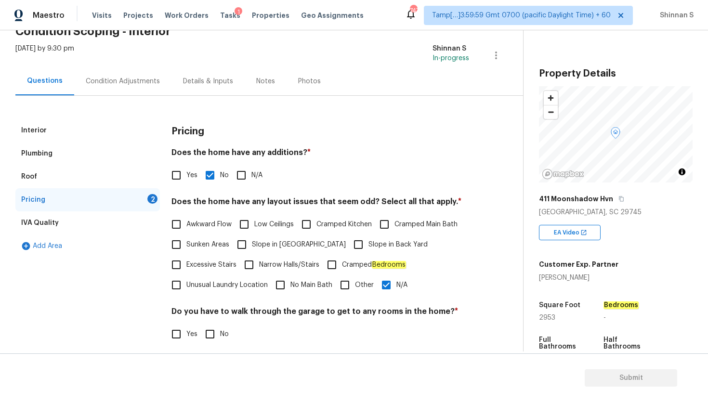
scroll to position [156, 0]
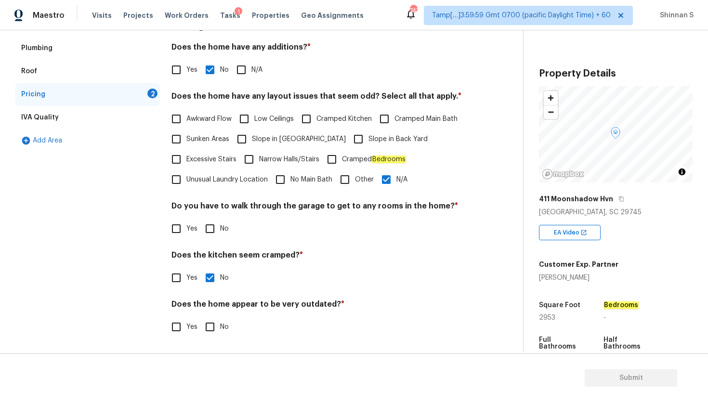
click at [216, 227] on input "No" at bounding box center [210, 229] width 20 height 20
checkbox input "true"
click at [212, 327] on input "No" at bounding box center [210, 327] width 20 height 20
checkbox input "true"
click at [46, 117] on div "IVA Quality" at bounding box center [40, 118] width 38 height 10
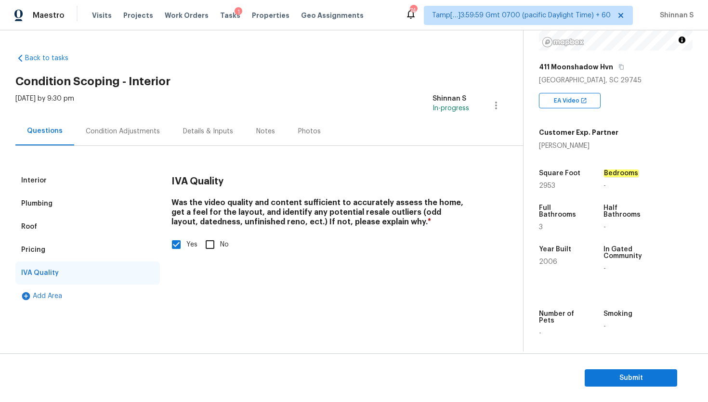
scroll to position [134, 0]
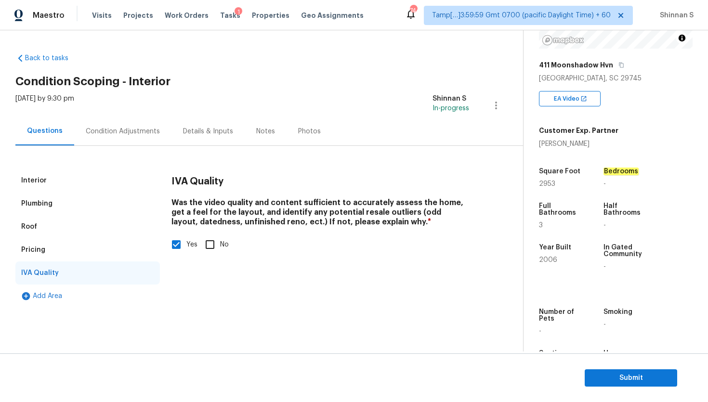
click at [108, 123] on div "Condition Adjustments" at bounding box center [122, 131] width 97 height 28
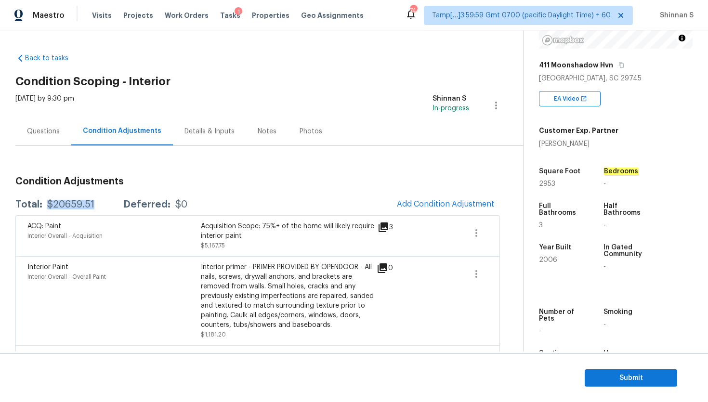
drag, startPoint x: 46, startPoint y: 205, endPoint x: 100, endPoint y: 203, distance: 54.0
click at [100, 203] on div "Total: $20659.51 Deferred: $0" at bounding box center [101, 205] width 172 height 10
copy div "$20659.51"
click at [649, 380] on span "Submit" at bounding box center [630, 378] width 77 height 12
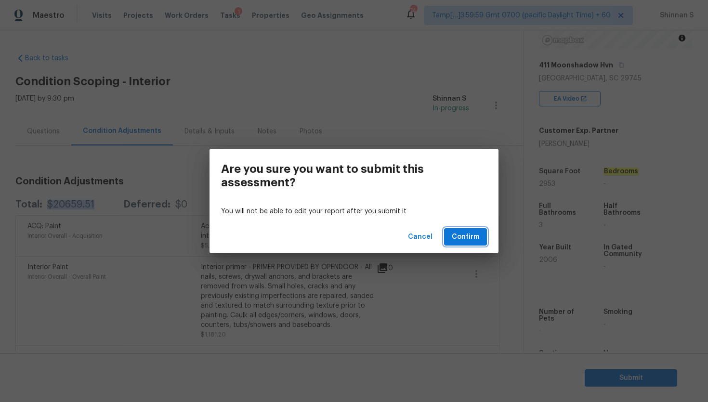
click at [465, 239] on span "Confirm" at bounding box center [465, 237] width 27 height 12
